Goal: Transaction & Acquisition: Download file/media

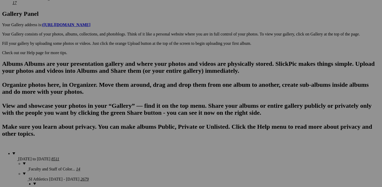
scroll to position [627, 0]
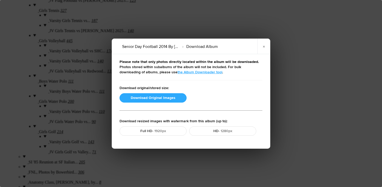
click at [145, 98] on button "Download Original Images" at bounding box center [152, 97] width 67 height 9
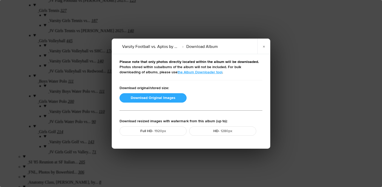
click at [141, 97] on button "Download Original Images" at bounding box center [152, 97] width 67 height 9
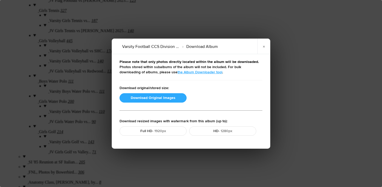
click at [162, 96] on button "Download Original Images" at bounding box center [152, 97] width 67 height 9
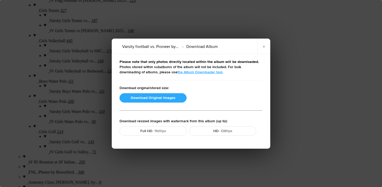
click at [159, 100] on button "Download Original Images" at bounding box center [152, 97] width 67 height 9
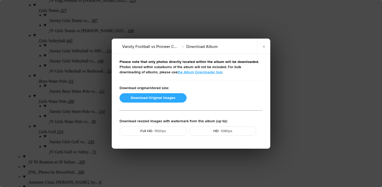
click at [146, 98] on button "Download Original Images" at bounding box center [152, 97] width 67 height 9
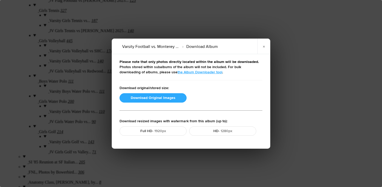
click at [170, 97] on button "Download Original Images" at bounding box center [152, 97] width 67 height 9
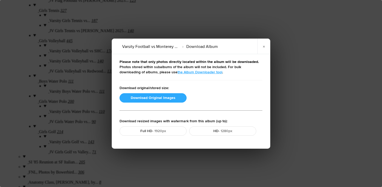
click at [161, 98] on button "Download Original Images" at bounding box center [152, 97] width 67 height 9
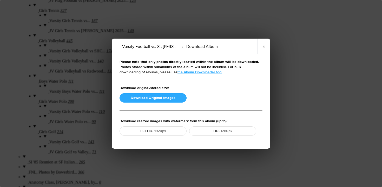
click at [164, 98] on button "Download Original Images" at bounding box center [152, 97] width 67 height 9
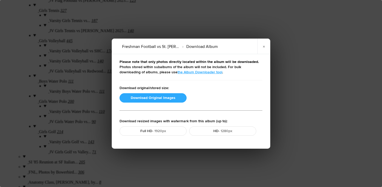
click at [153, 94] on button "Download Original Images" at bounding box center [152, 97] width 67 height 9
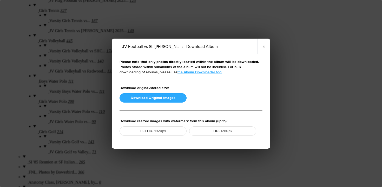
click at [157, 99] on button "Download Original Images" at bounding box center [152, 97] width 67 height 9
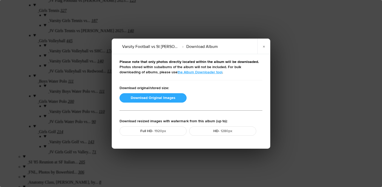
click at [163, 96] on button "Download Original Images" at bounding box center [152, 97] width 67 height 9
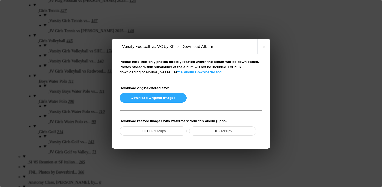
click at [142, 100] on button "Download Original Images" at bounding box center [152, 97] width 67 height 9
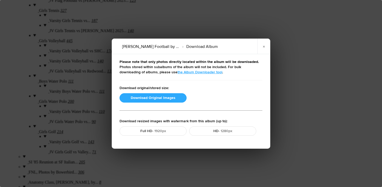
click at [139, 98] on button "Download Original Images" at bounding box center [152, 97] width 67 height 9
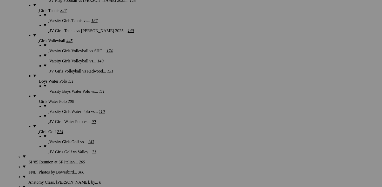
scroll to position [578, 0]
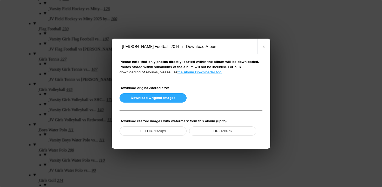
click at [147, 98] on button "Download Original Images" at bounding box center [152, 97] width 67 height 9
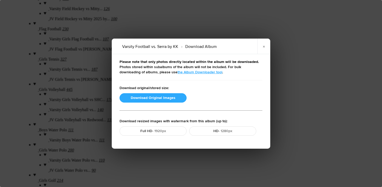
click at [172, 98] on button "Download Original Images" at bounding box center [152, 97] width 67 height 9
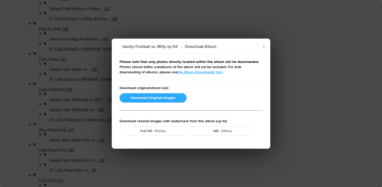
click at [158, 99] on button "Download Original Images" at bounding box center [152, 97] width 67 height 9
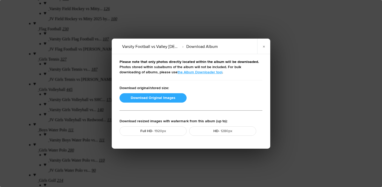
click at [149, 97] on button "Download Original Images" at bounding box center [152, 97] width 67 height 9
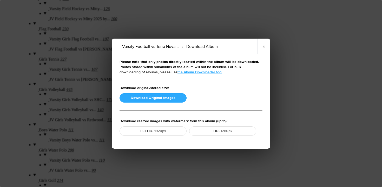
click at [150, 100] on button "Download Original Images" at bounding box center [152, 97] width 67 height 9
click at [141, 98] on button "Download Original Images" at bounding box center [152, 97] width 67 height 9
click at [266, 48] on link "×" at bounding box center [263, 47] width 13 height 16
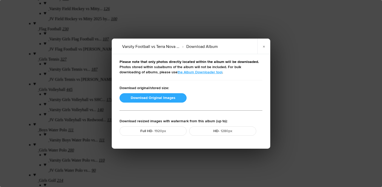
click at [160, 96] on button "Download Original Images" at bounding box center [152, 97] width 67 height 9
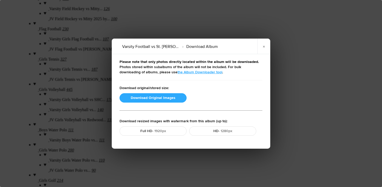
click at [149, 99] on button "Download Original Images" at bounding box center [152, 97] width 67 height 9
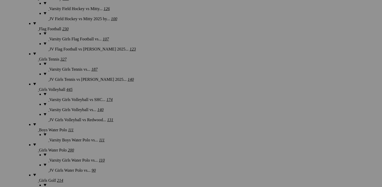
scroll to position [521, 0]
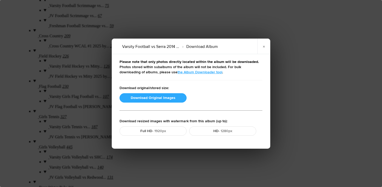
click at [159, 98] on button "Download Original Images" at bounding box center [152, 97] width 67 height 9
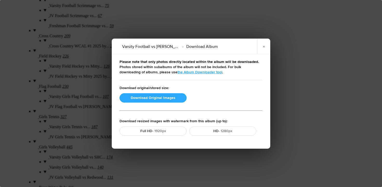
click at [166, 97] on button "Download Original Images" at bounding box center [152, 97] width 67 height 9
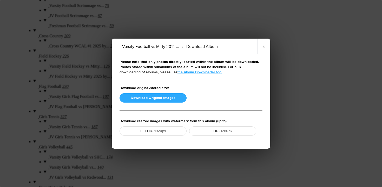
click at [167, 97] on button "Download Original Images" at bounding box center [152, 97] width 67 height 9
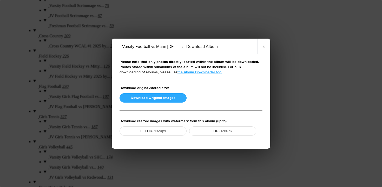
click at [144, 100] on button "Download Original Images" at bounding box center [152, 97] width 67 height 9
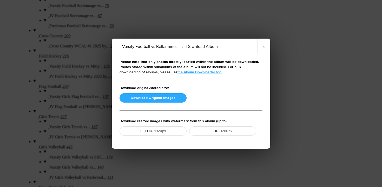
click at [158, 100] on button "Download Original Images" at bounding box center [152, 97] width 67 height 9
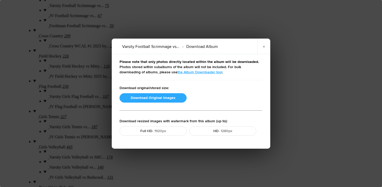
click at [149, 97] on button "Download Original Images" at bounding box center [152, 97] width 67 height 9
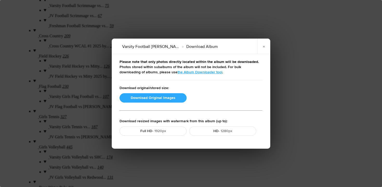
click at [151, 97] on button "Download Original Images" at bounding box center [152, 97] width 67 height 9
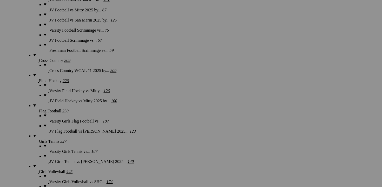
scroll to position [494, 0]
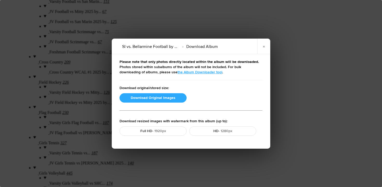
click at [151, 98] on button "Download Original Images" at bounding box center [152, 97] width 67 height 9
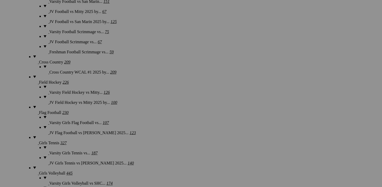
scroll to position [460, 0]
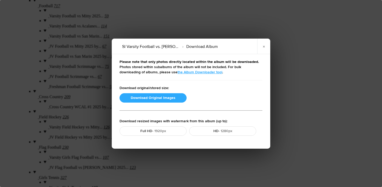
click at [148, 97] on button "Download Original Images" at bounding box center [152, 97] width 67 height 9
click at [157, 99] on button "Download Original Images" at bounding box center [152, 97] width 67 height 9
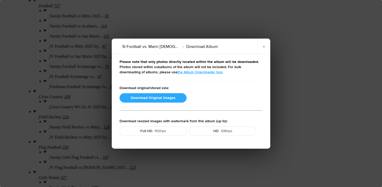
click at [150, 98] on button "Download Original Images" at bounding box center [152, 97] width 67 height 9
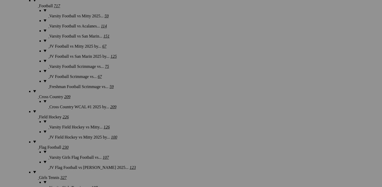
scroll to position [381, 0]
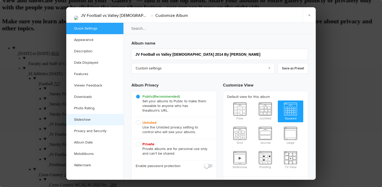
scroll to position [0, 0]
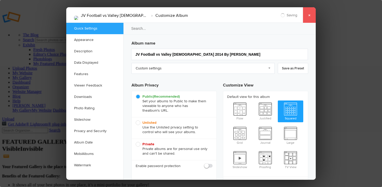
click at [308, 14] on link "×" at bounding box center [309, 15] width 13 height 16
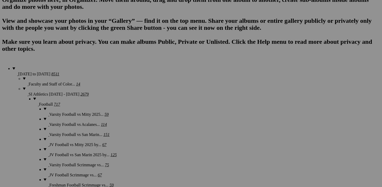
scroll to position [370, 0]
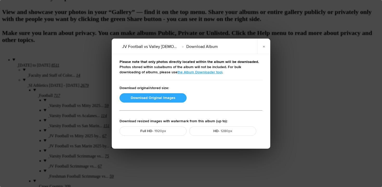
click at [147, 98] on button "Download Original Images" at bounding box center [152, 97] width 67 height 9
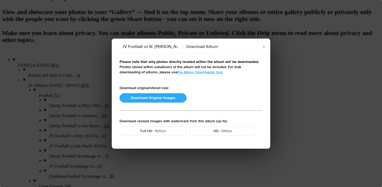
click at [135, 97] on button "Download Original Images" at bounding box center [152, 97] width 67 height 9
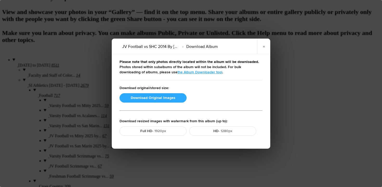
click at [134, 99] on button "Download Original Images" at bounding box center [152, 97] width 67 height 9
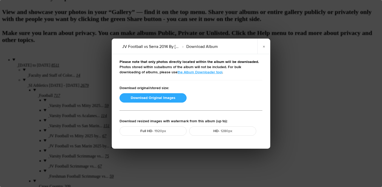
click at [161, 99] on button "Download Original Images" at bounding box center [152, 97] width 67 height 9
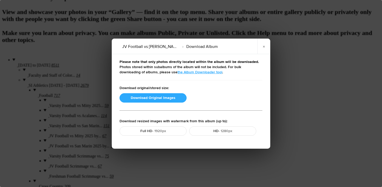
click at [157, 98] on button "Download Original Images" at bounding box center [152, 97] width 67 height 9
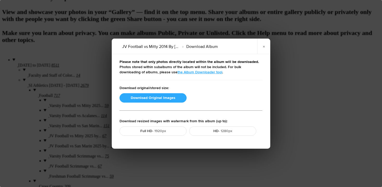
click at [156, 97] on button "Download Original Images" at bounding box center [152, 97] width 67 height 9
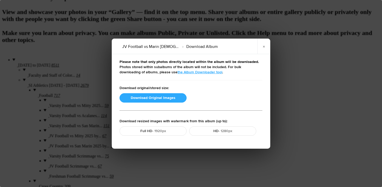
click at [149, 98] on button "Download Original Images" at bounding box center [152, 97] width 67 height 9
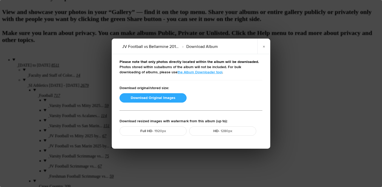
click at [147, 97] on button "Download Original Images" at bounding box center [152, 97] width 67 height 9
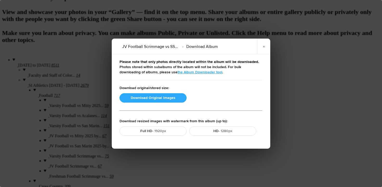
click at [158, 97] on button "Download Original Images" at bounding box center [152, 97] width 67 height 9
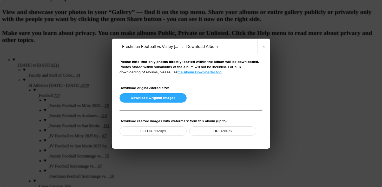
click at [163, 97] on button "Download Original Images" at bounding box center [152, 97] width 67 height 9
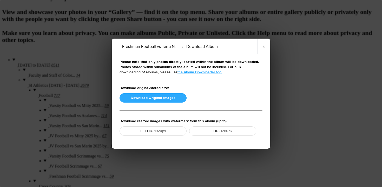
click at [158, 97] on button "Download Original Images" at bounding box center [152, 97] width 67 height 9
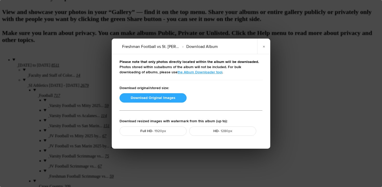
click at [155, 100] on button "Download Original Images" at bounding box center [152, 97] width 67 height 9
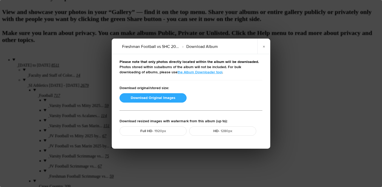
click at [148, 100] on button "Download Original Images" at bounding box center [152, 97] width 67 height 9
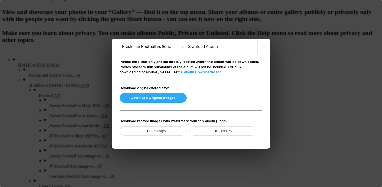
click at [160, 96] on button "Download Original Images" at bounding box center [152, 97] width 67 height 9
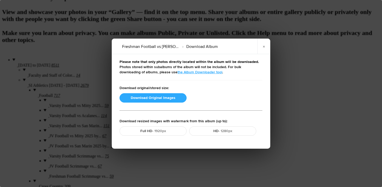
click at [175, 95] on button "Download Original Images" at bounding box center [152, 97] width 67 height 9
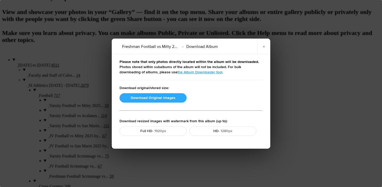
click at [141, 100] on button "Download Original Images" at bounding box center [152, 97] width 67 height 9
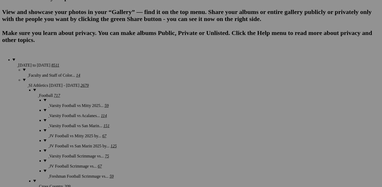
scroll to position [341, 0]
